Goal: Information Seeking & Learning: Learn about a topic

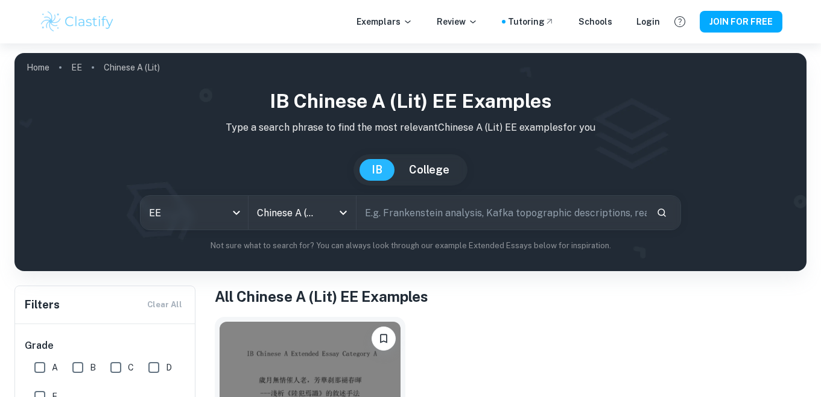
scroll to position [230, 0]
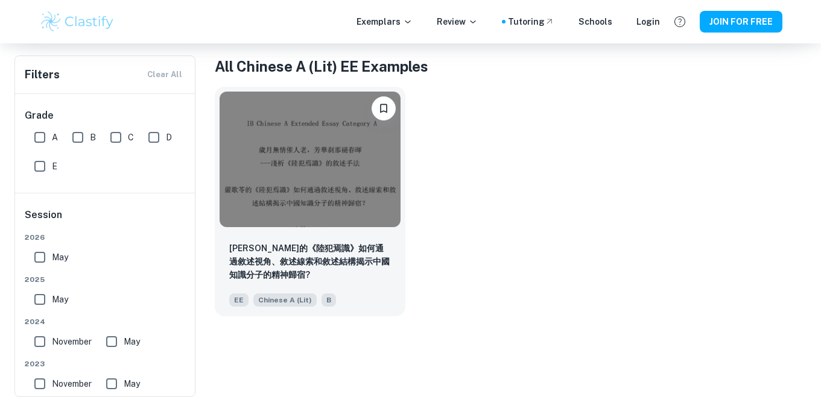
click at [262, 182] on img at bounding box center [309, 160] width 181 height 136
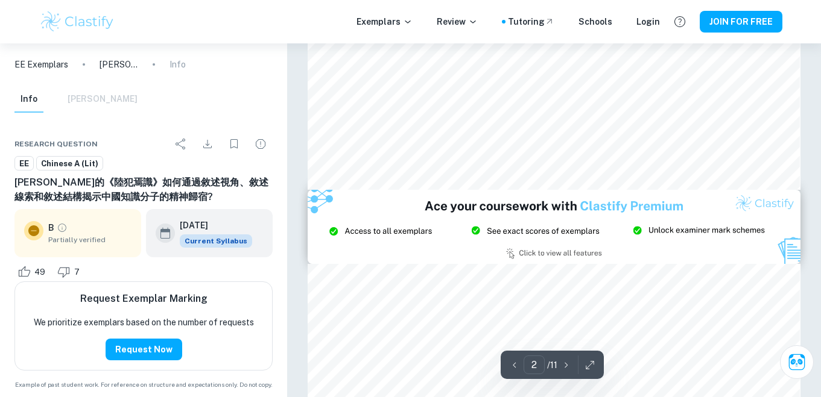
type input "3"
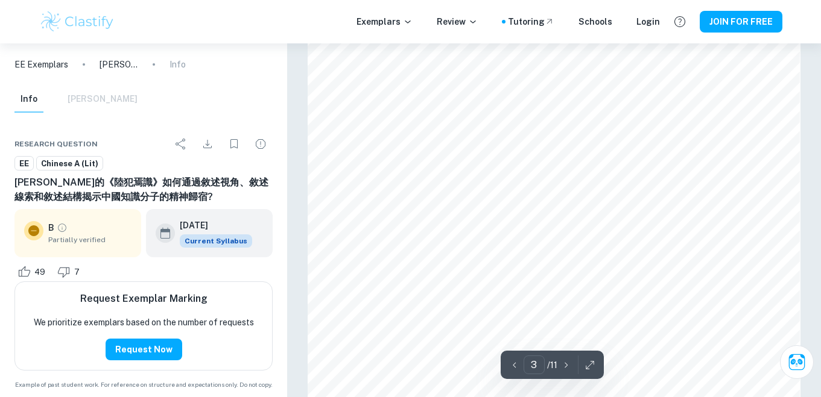
scroll to position [1622, 0]
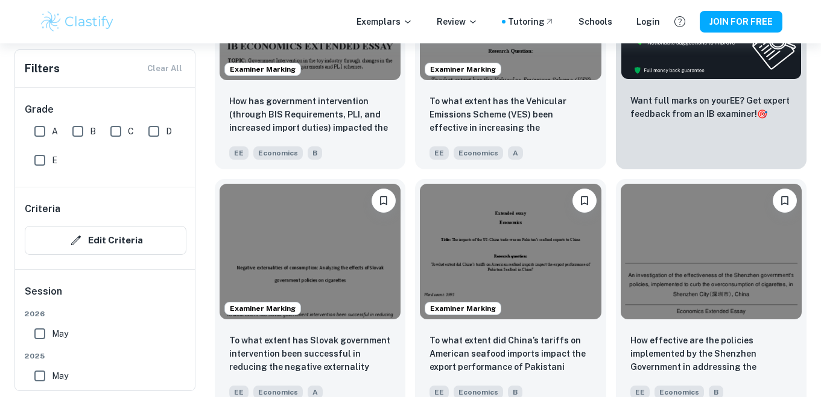
scroll to position [484, 0]
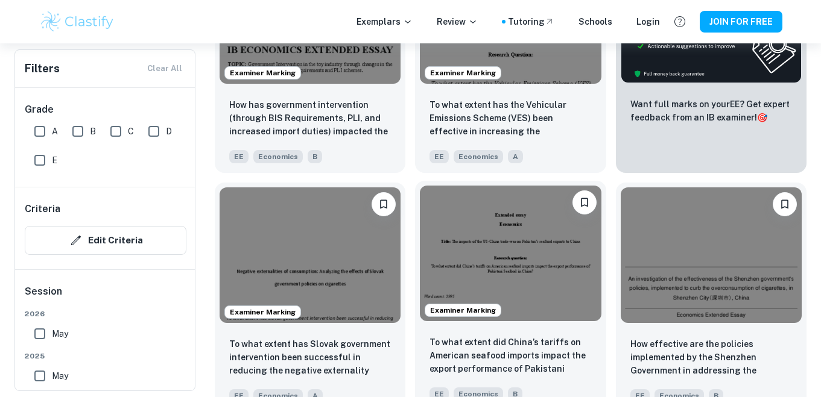
click at [512, 263] on img at bounding box center [510, 254] width 181 height 136
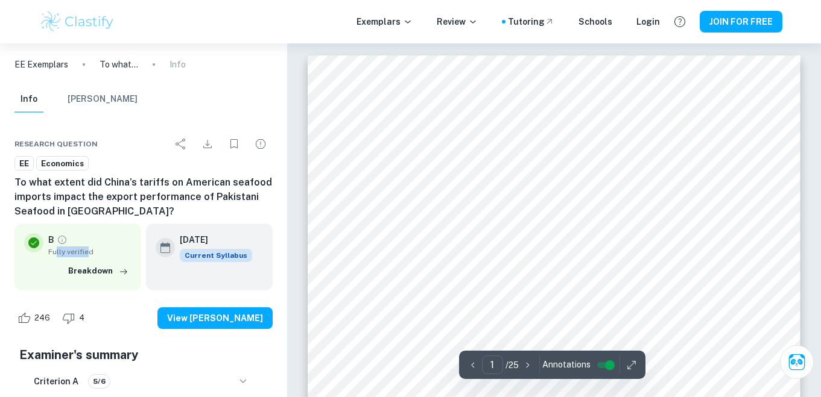
drag, startPoint x: 56, startPoint y: 253, endPoint x: 86, endPoint y: 251, distance: 29.6
click at [86, 251] on span "Fully verified" at bounding box center [89, 252] width 83 height 11
click at [112, 209] on h6 "To what extent did China’s tariffs on American seafood imports impact the expor…" at bounding box center [143, 196] width 258 height 43
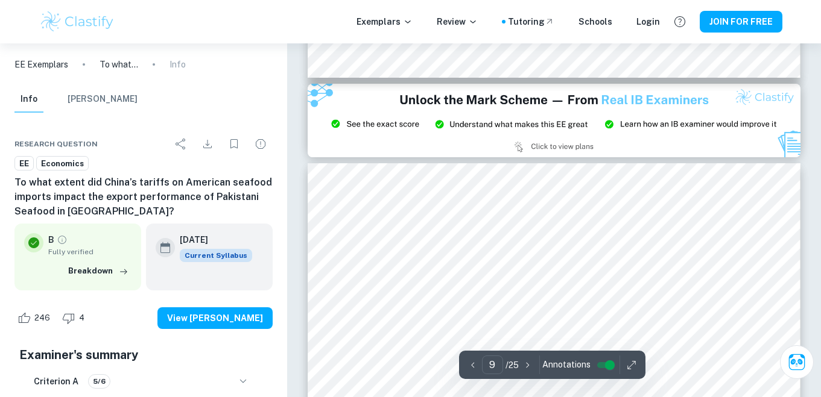
scroll to position [5673, 0]
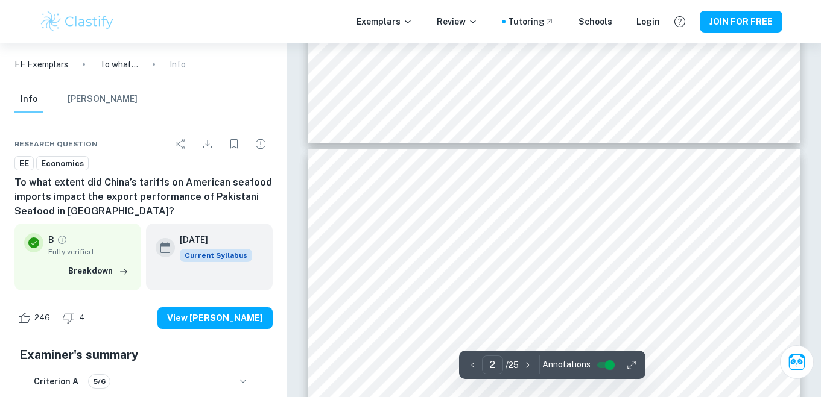
type input "1"
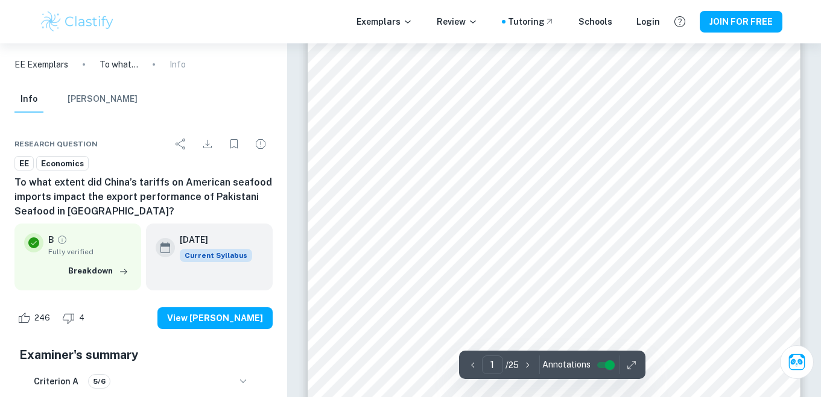
scroll to position [0, 0]
